Goal: Transaction & Acquisition: Purchase product/service

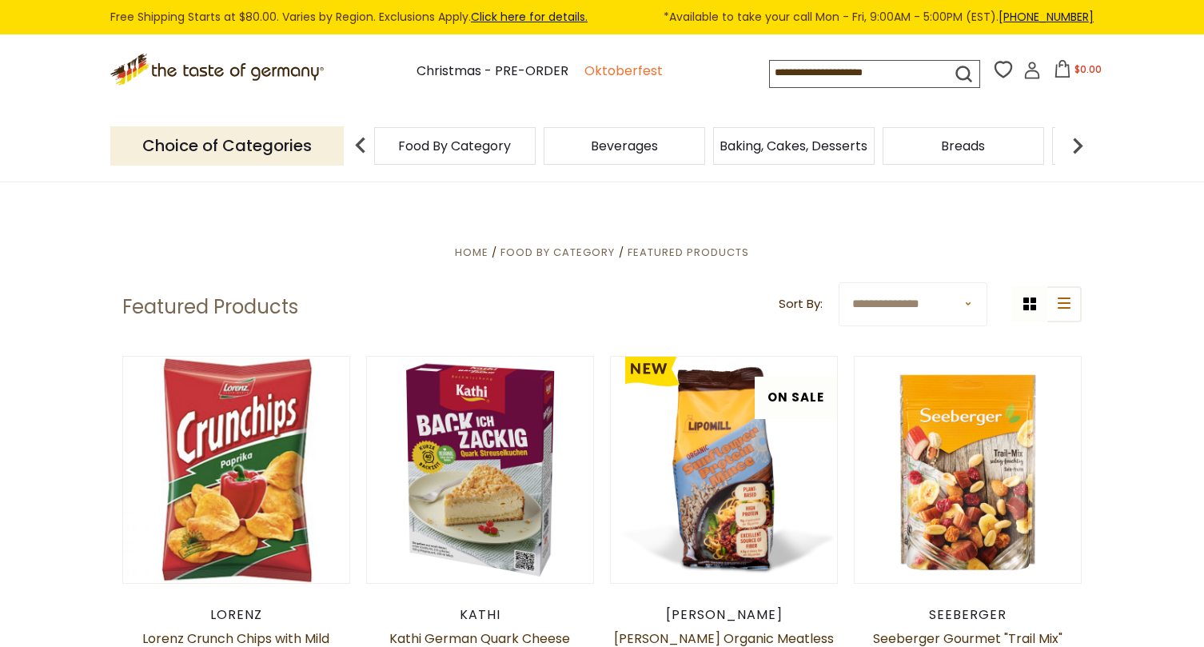
click at [586, 74] on link "Oktoberfest" at bounding box center [623, 72] width 78 height 22
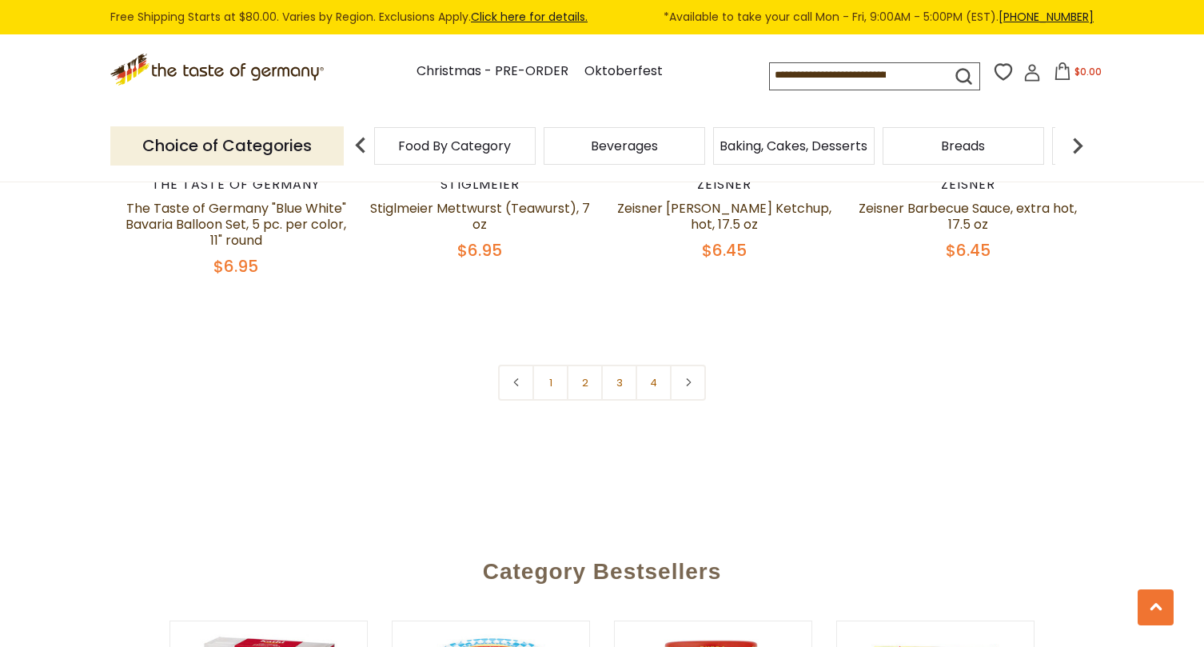
scroll to position [3892, 0]
click at [582, 378] on link "2" at bounding box center [585, 382] width 36 height 36
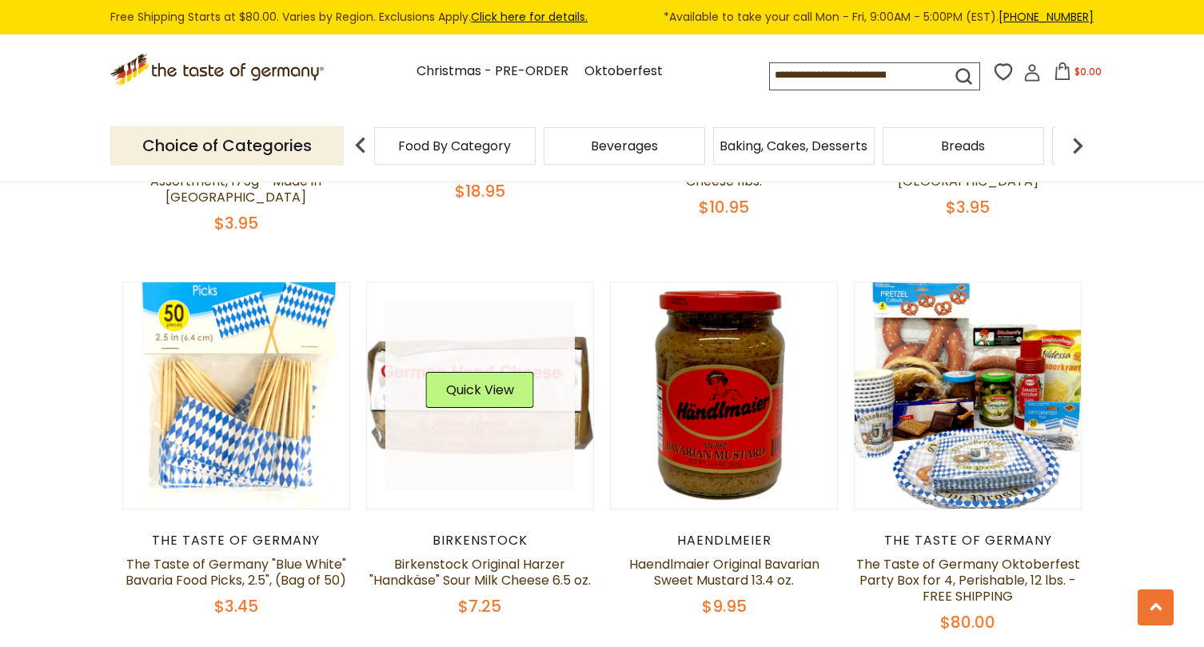
scroll to position [788, 0]
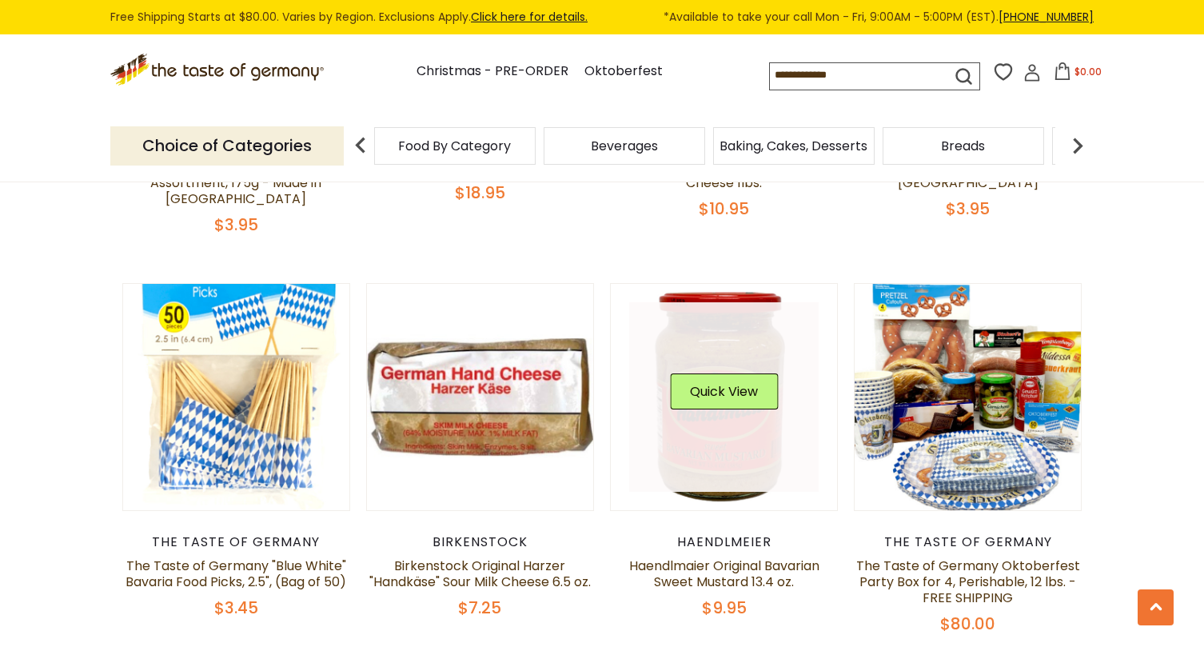
click at [730, 402] on div "Quick View" at bounding box center [724, 397] width 108 height 48
click at [726, 374] on button "Quick View" at bounding box center [724, 391] width 108 height 36
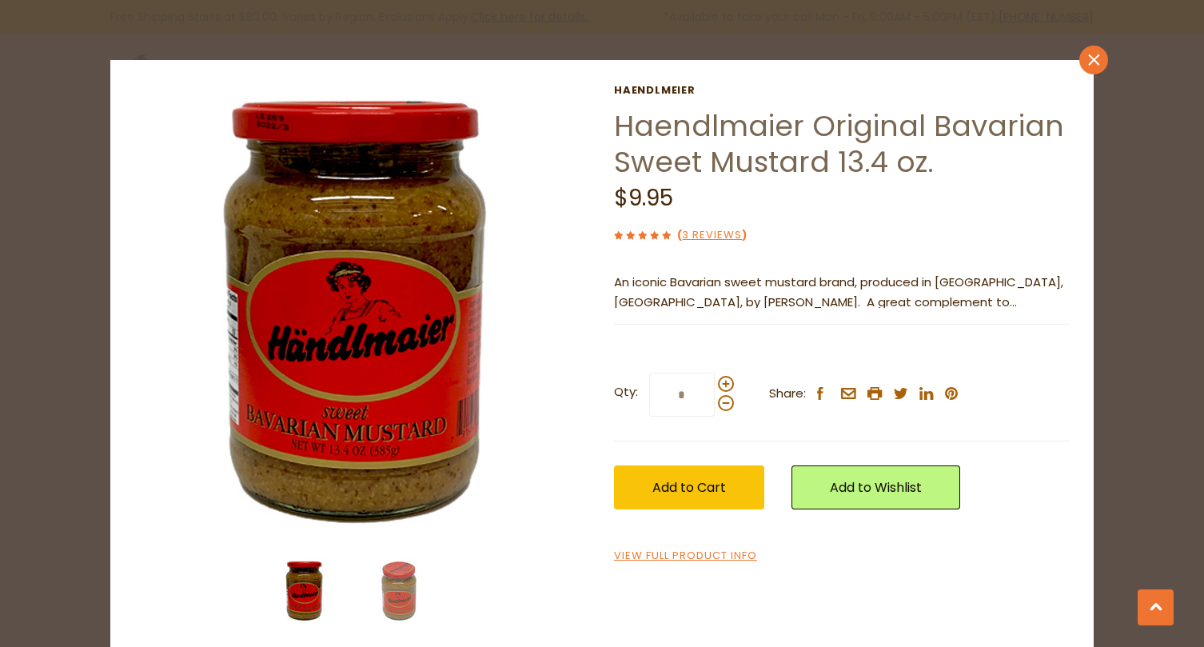
click at [1090, 62] on icon "close" at bounding box center [1094, 60] width 12 height 12
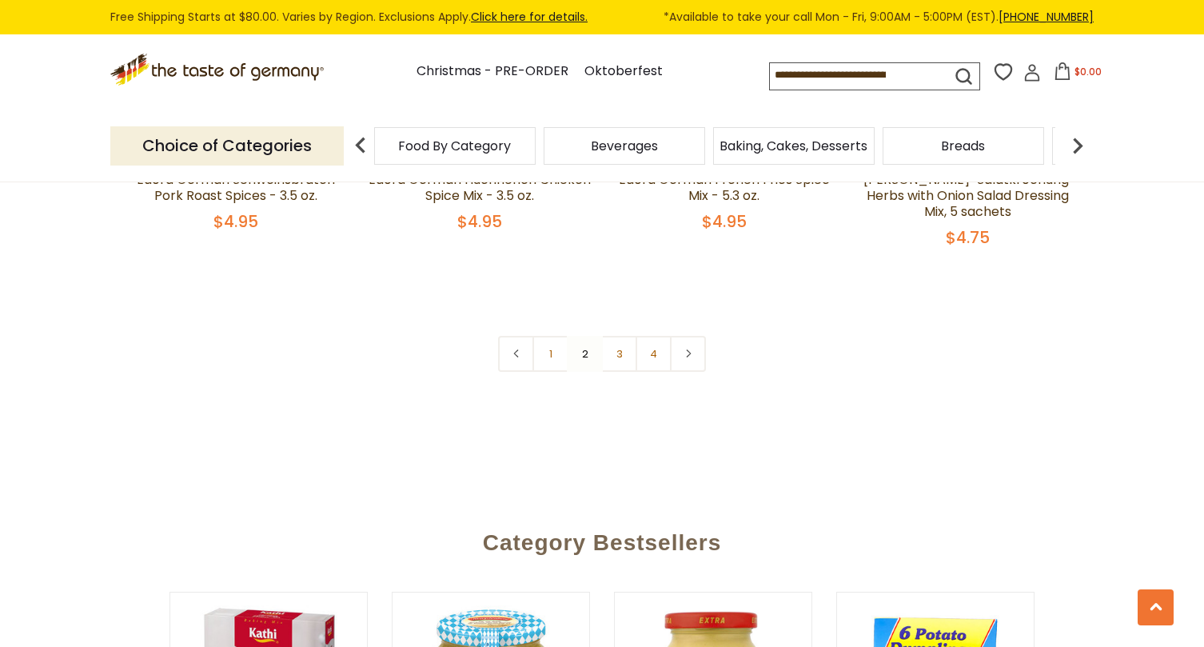
scroll to position [3958, 0]
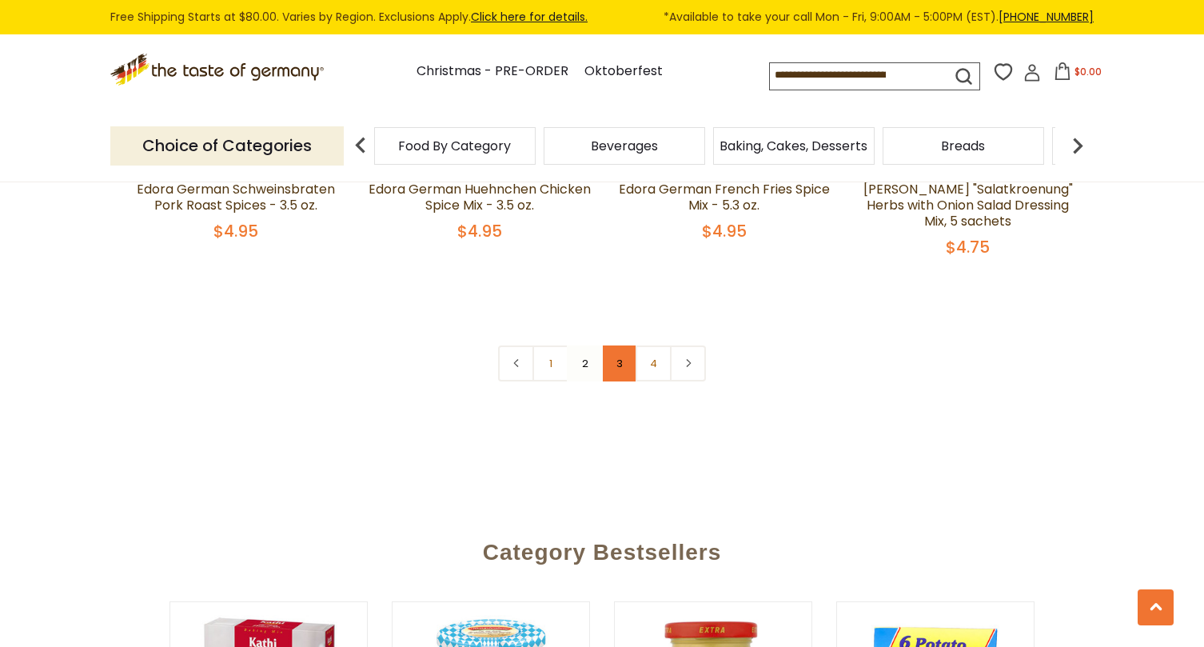
click at [613, 352] on link "3" at bounding box center [619, 363] width 36 height 36
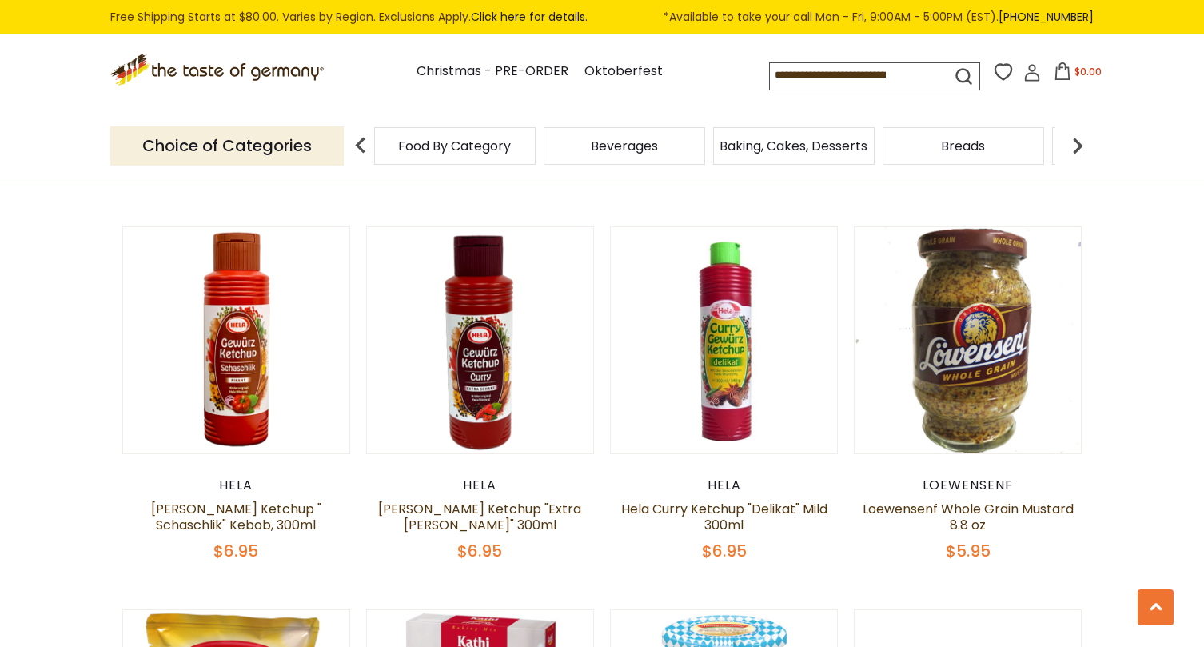
scroll to position [1217, 0]
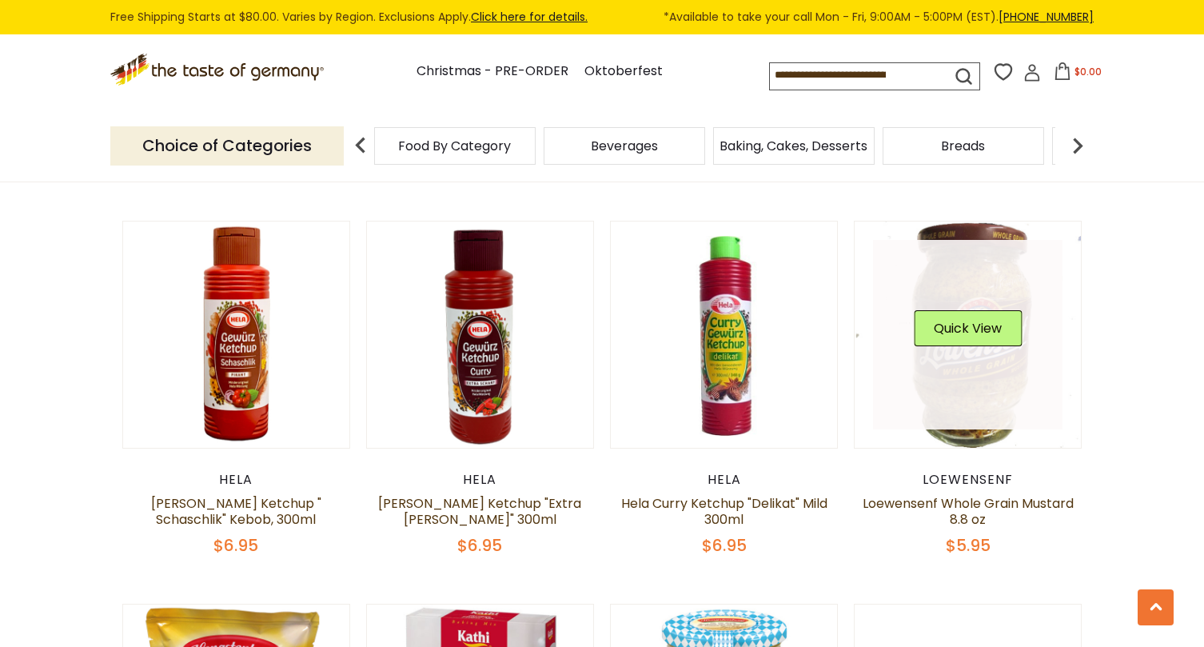
click at [988, 352] on link at bounding box center [968, 335] width 190 height 190
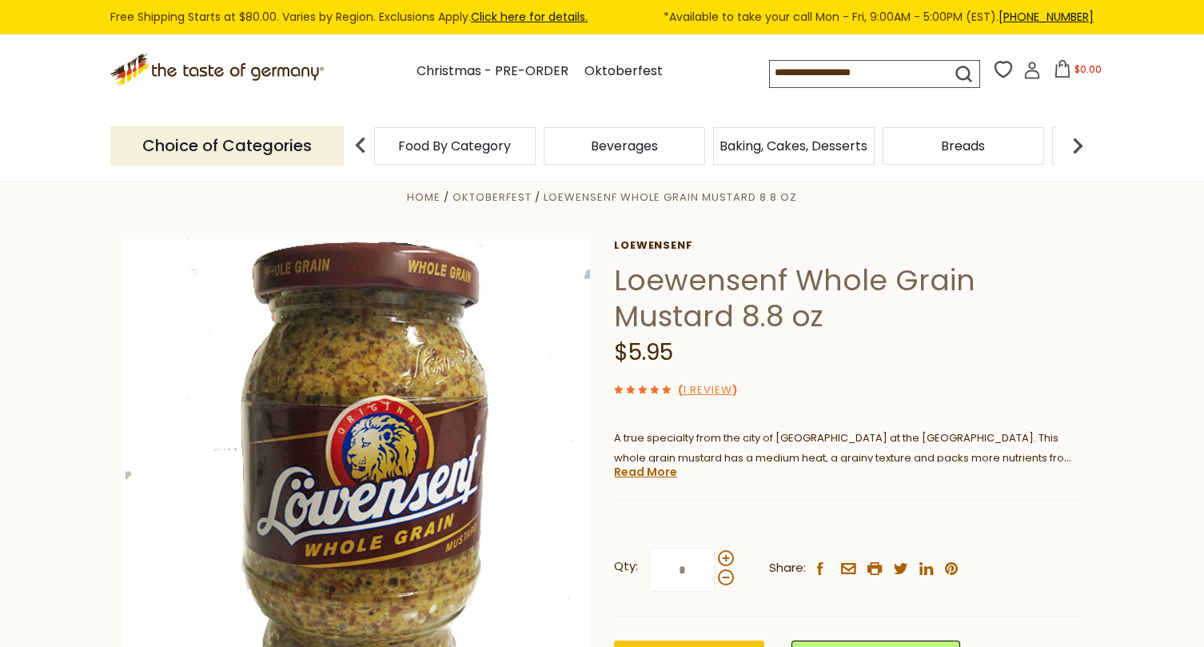
scroll to position [30, 0]
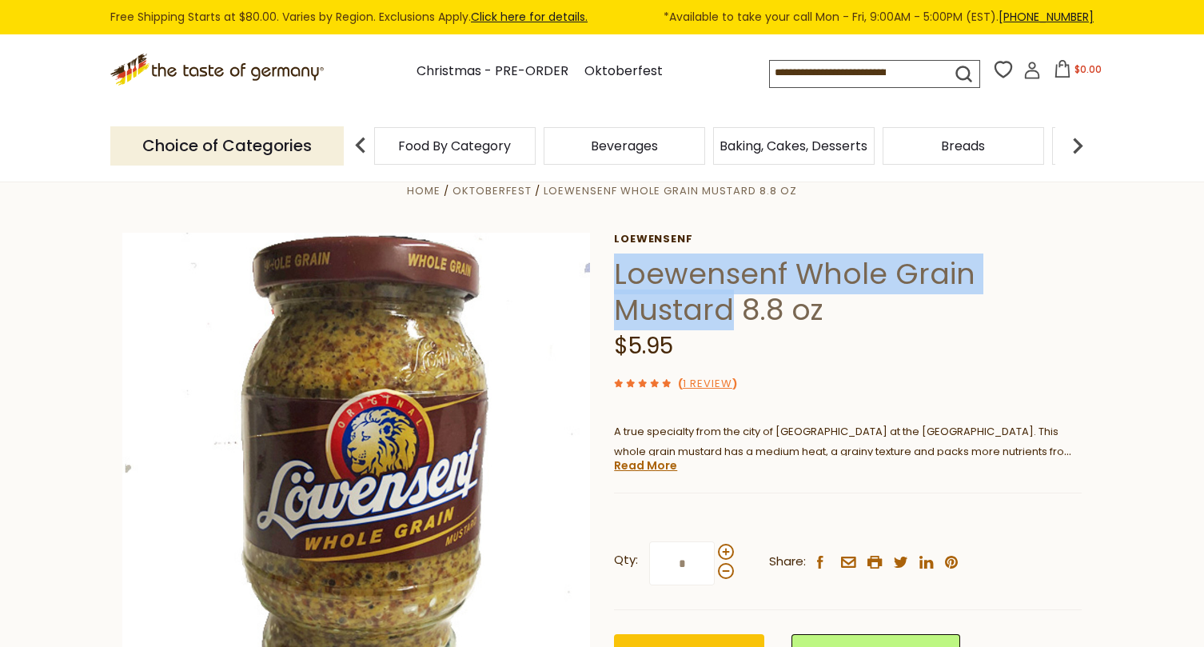
drag, startPoint x: 611, startPoint y: 275, endPoint x: 734, endPoint y: 311, distance: 127.5
click at [734, 311] on div "Home Oktoberfest Loewensenf Whole Grain Mustard 8.8 oz Loewensenf Loewensenf Wh…" at bounding box center [601, 488] width 983 height 615
copy h1 "Loewensenf Whole Grain Mustard"
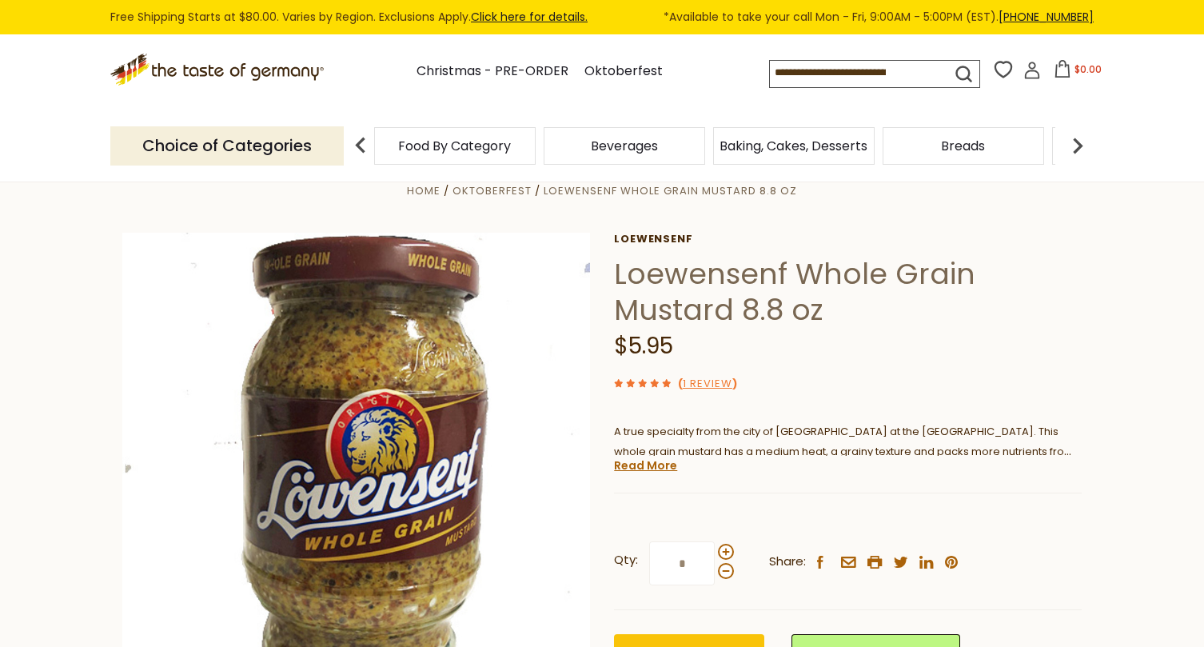
click at [1009, 322] on h1 "Loewensenf Whole Grain Mustard 8.8 oz" at bounding box center [848, 292] width 468 height 72
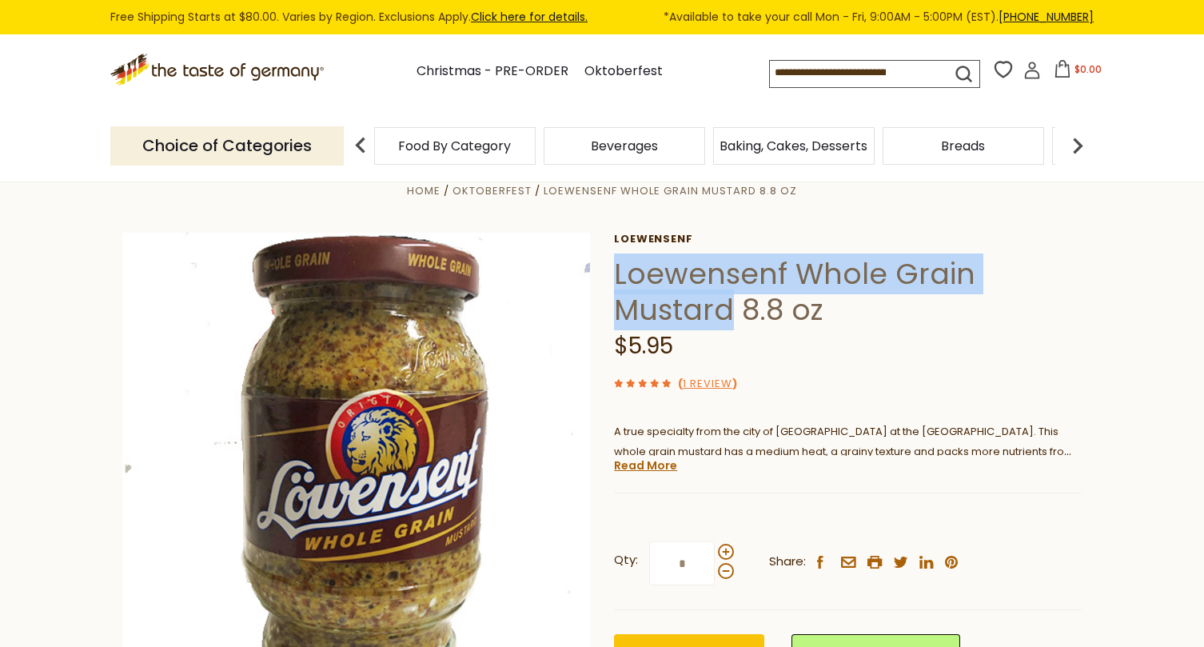
drag, startPoint x: 607, startPoint y: 269, endPoint x: 731, endPoint y: 307, distance: 129.4
click at [731, 307] on div "Home Oktoberfest Loewensenf Whole Grain Mustard 8.8 oz Loewensenf Loewensenf Wh…" at bounding box center [601, 488] width 983 height 615
copy h1 "Loewensenf Whole Grain Mustard"
